Goal: Register for event/course

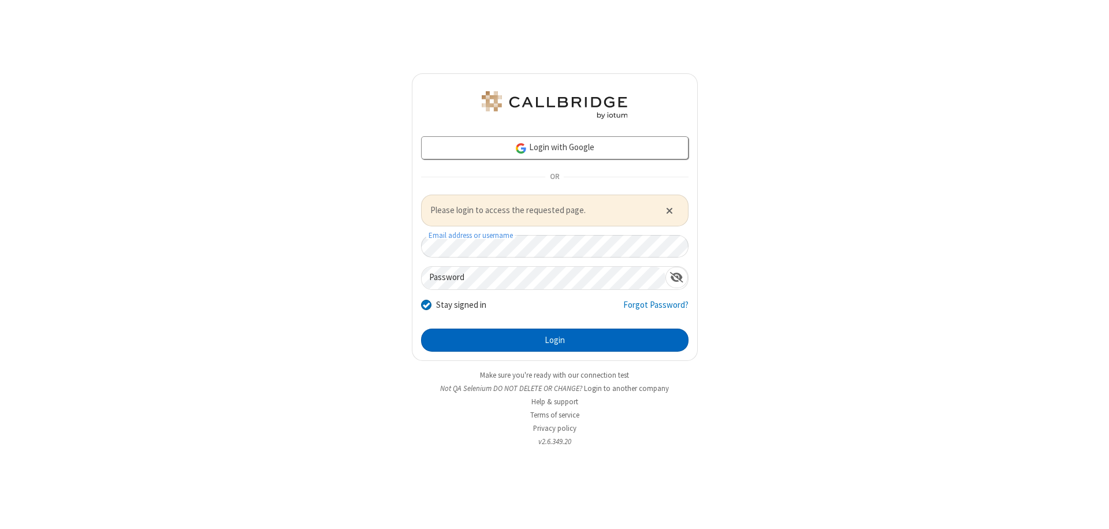
click at [555, 340] on button "Login" at bounding box center [555, 340] width 268 height 23
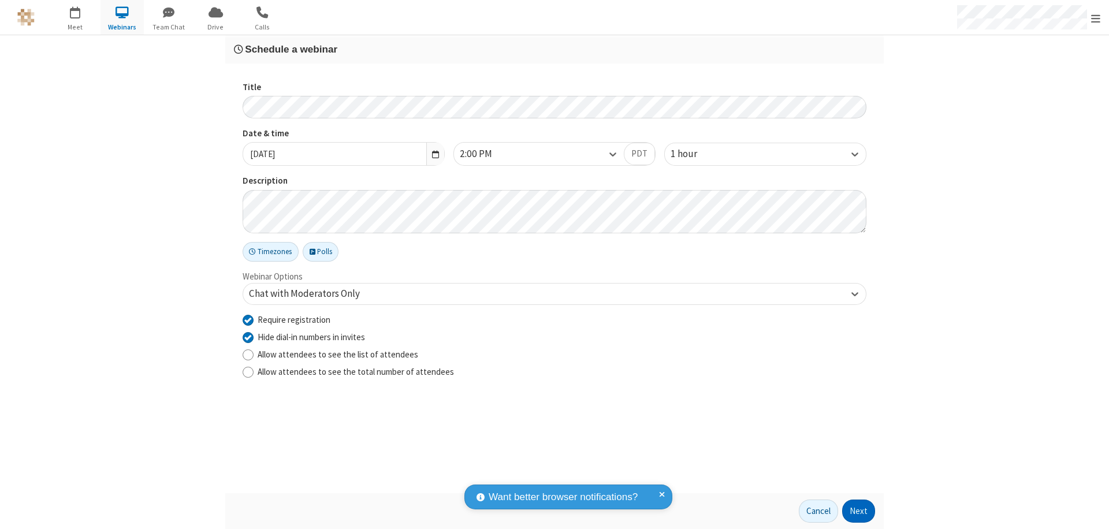
click at [859, 511] on button "Next" at bounding box center [859, 511] width 33 height 23
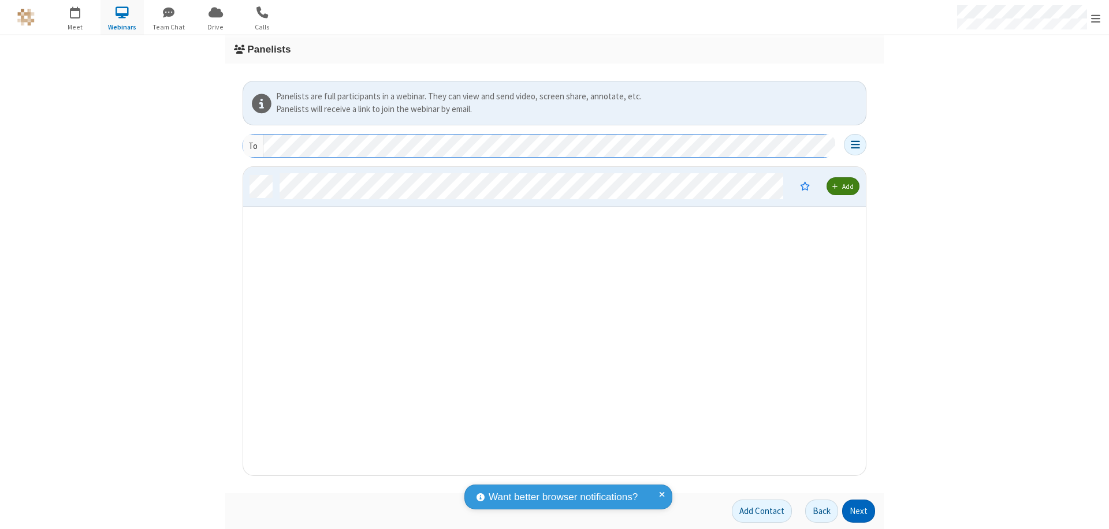
click at [859, 511] on button "Next" at bounding box center [859, 511] width 33 height 23
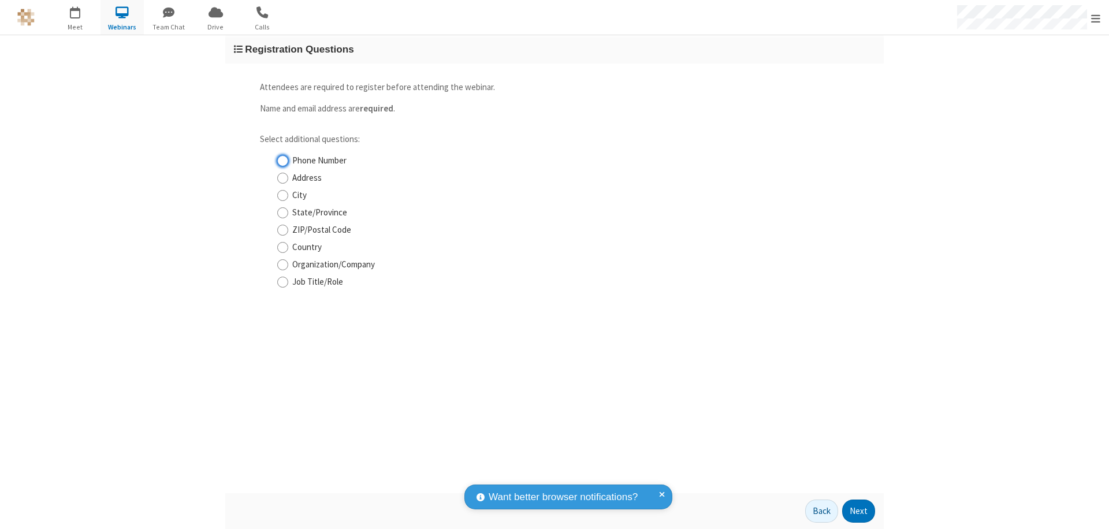
click at [283, 161] on input "Phone Number" at bounding box center [282, 161] width 11 height 12
checkbox input "true"
click at [859, 511] on button "Next" at bounding box center [859, 511] width 33 height 23
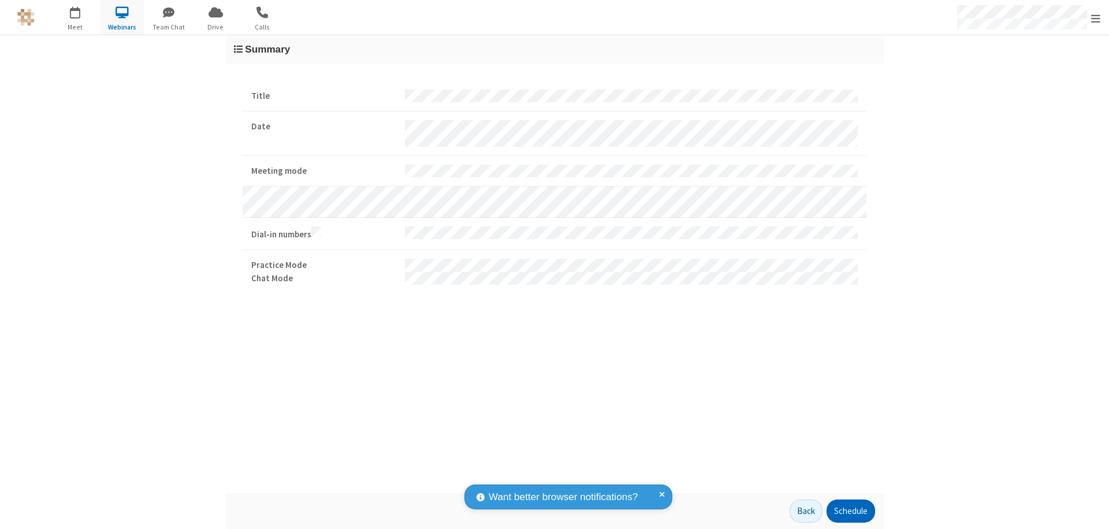
click at [851, 511] on button "Schedule" at bounding box center [851, 511] width 49 height 23
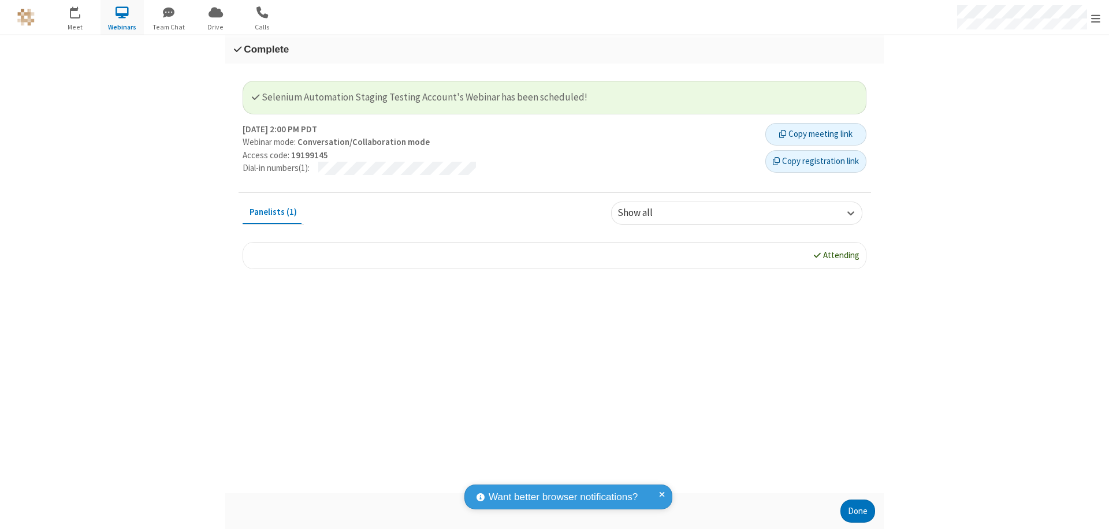
click at [816, 161] on button "Copy registration link" at bounding box center [816, 161] width 101 height 23
click at [858, 511] on button "Done" at bounding box center [858, 511] width 35 height 23
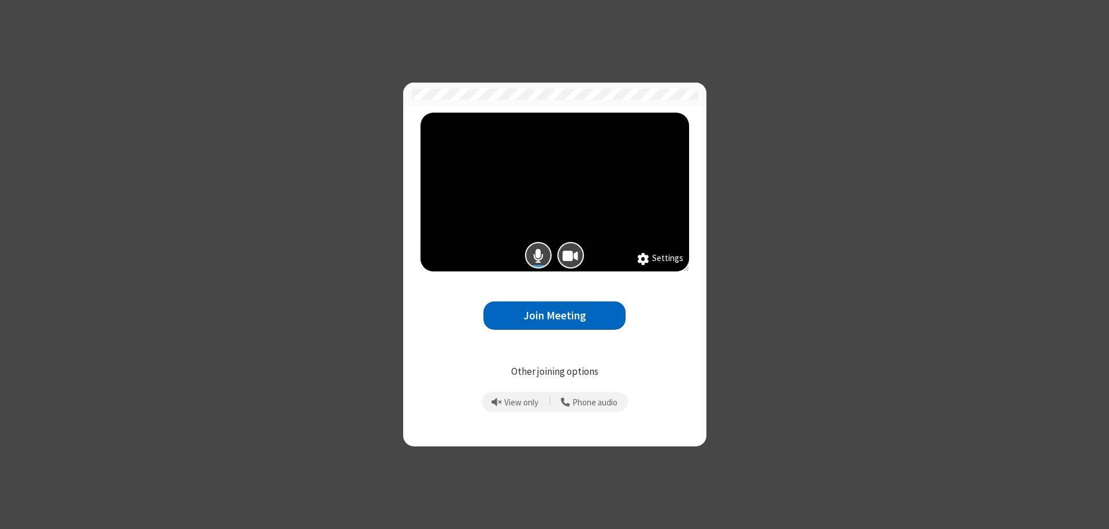
click at [555, 316] on button "Join Meeting" at bounding box center [555, 316] width 142 height 28
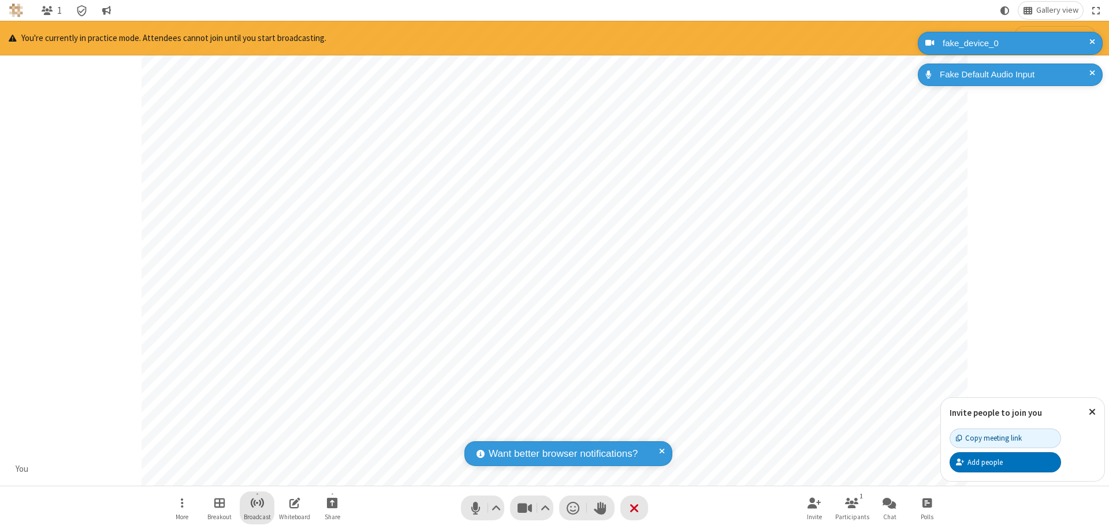
click at [257, 503] on span "Start broadcast" at bounding box center [257, 503] width 14 height 14
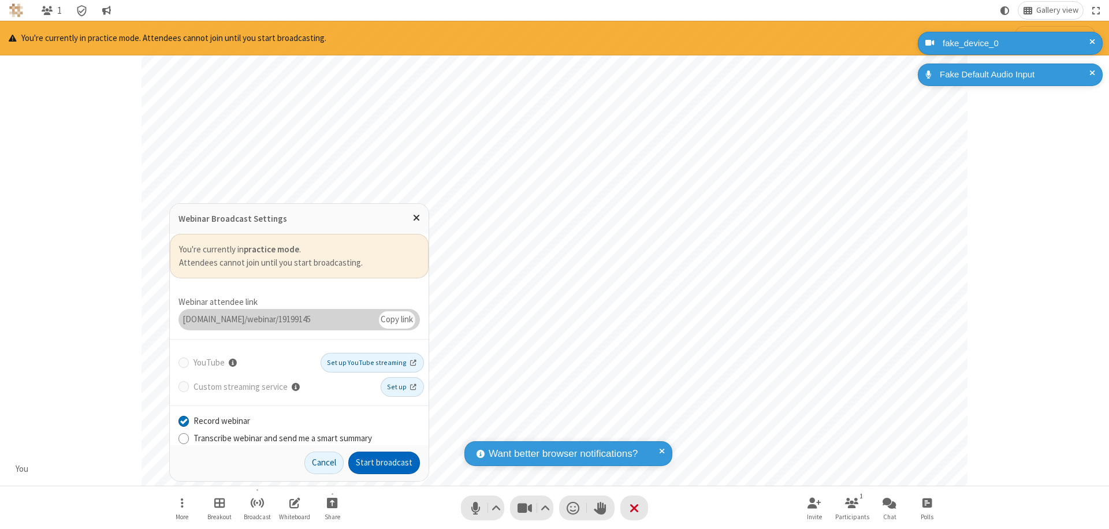
click at [384, 463] on button "Start broadcast" at bounding box center [384, 463] width 72 height 23
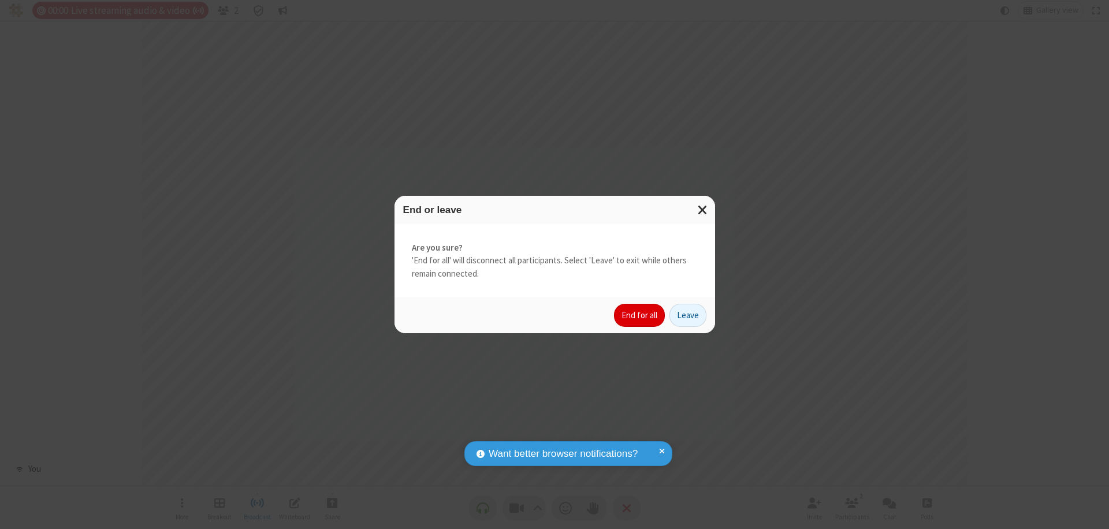
click at [640, 316] on button "End for all" at bounding box center [639, 315] width 51 height 23
